Goal: Task Accomplishment & Management: Manage account settings

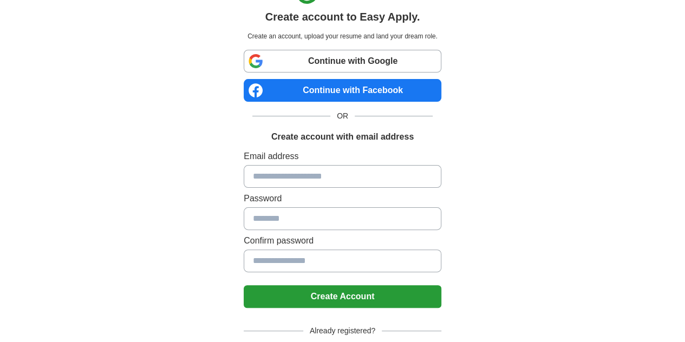
scroll to position [29, 0]
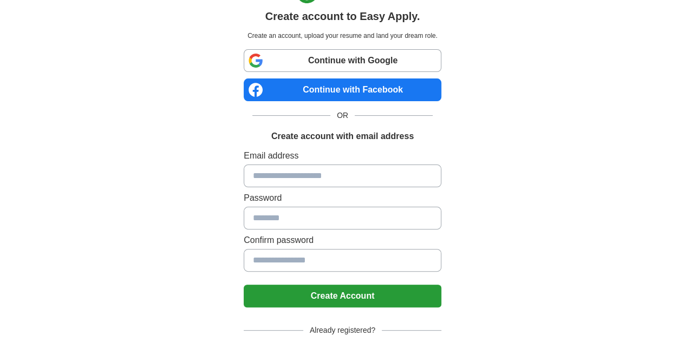
click at [275, 177] on input at bounding box center [343, 176] width 198 height 23
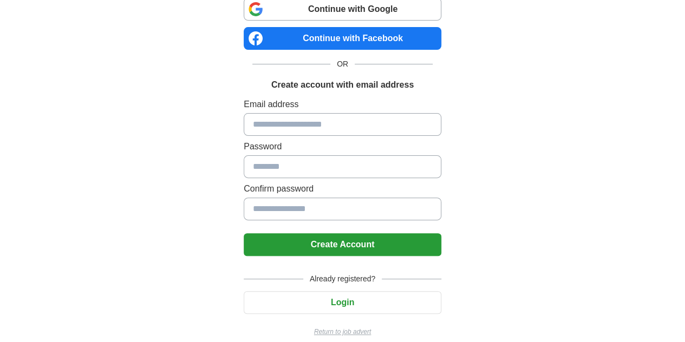
scroll to position [82, 0]
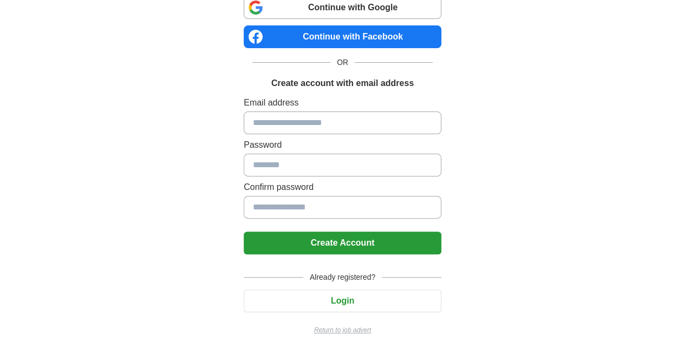
click at [330, 292] on button "Login" at bounding box center [343, 301] width 198 height 23
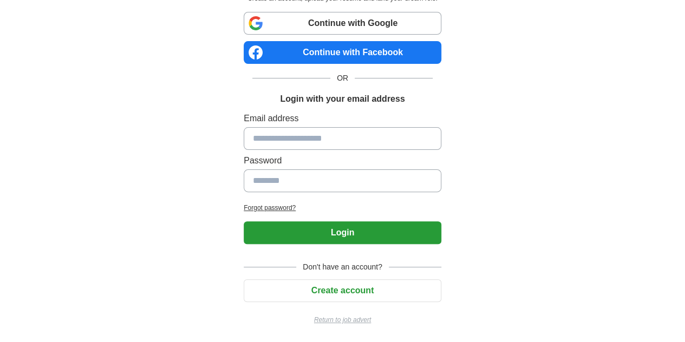
scroll to position [64, 0]
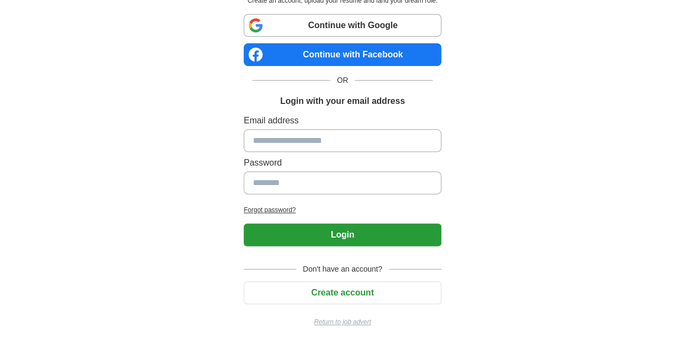
click at [274, 148] on input at bounding box center [343, 140] width 198 height 23
click at [281, 139] on input at bounding box center [343, 140] width 198 height 23
type input "**********"
click at [256, 186] on input at bounding box center [343, 183] width 198 height 23
type input "**********"
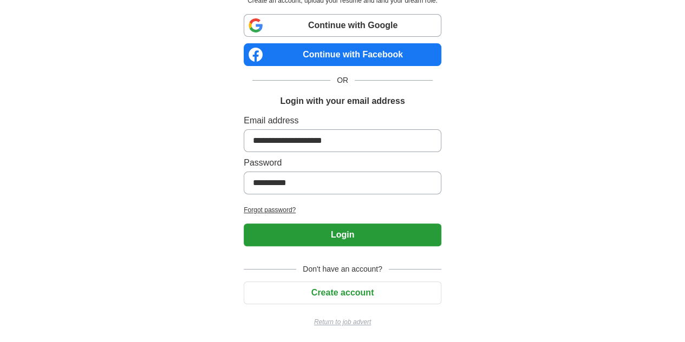
click at [290, 229] on button "Login" at bounding box center [343, 235] width 198 height 23
